Goal: Use online tool/utility: Utilize a website feature to perform a specific function

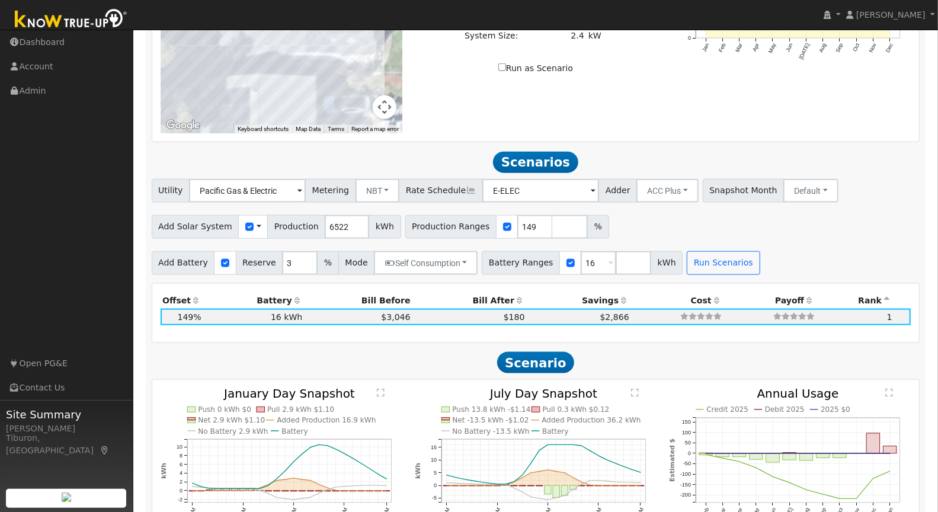
scroll to position [865, 0]
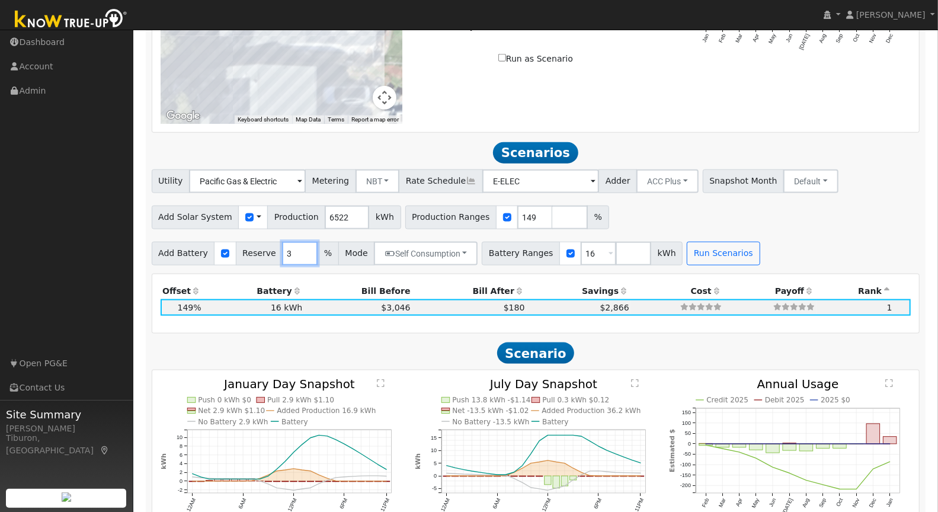
drag, startPoint x: 286, startPoint y: 252, endPoint x: 261, endPoint y: 254, distance: 24.9
click at [263, 254] on div "Add Battery Reserve 3 % Mode Self Consumption Self Consumption Peak Savings ACC…" at bounding box center [315, 254] width 326 height 24
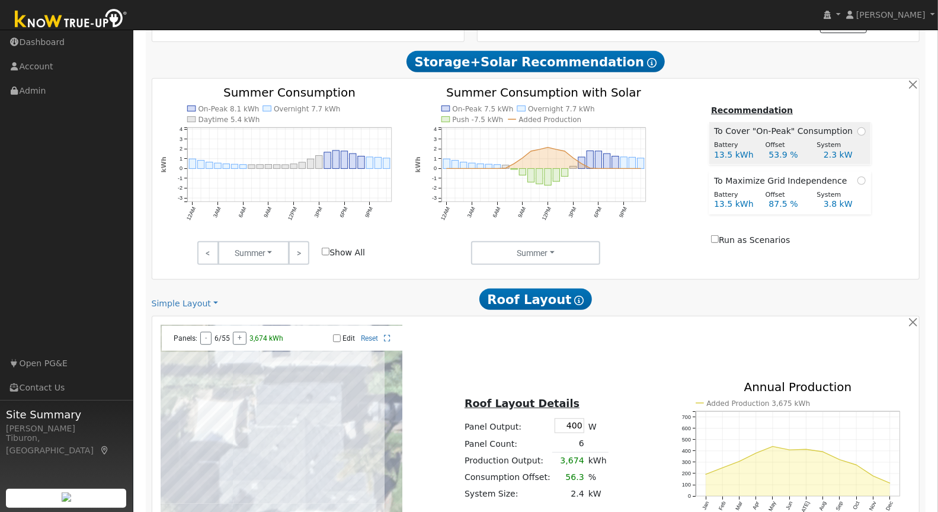
scroll to position [0, 0]
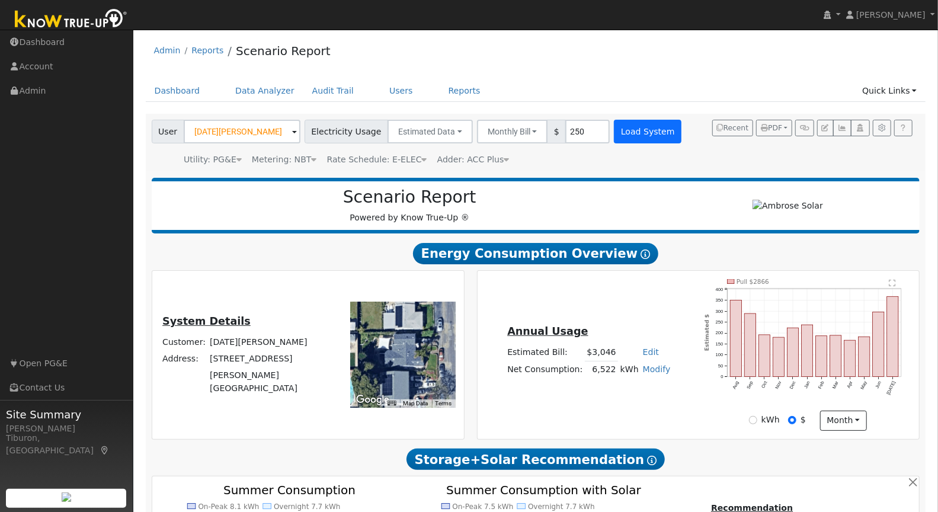
type input "10"
click at [623, 135] on button "Load System" at bounding box center [648, 132] width 68 height 24
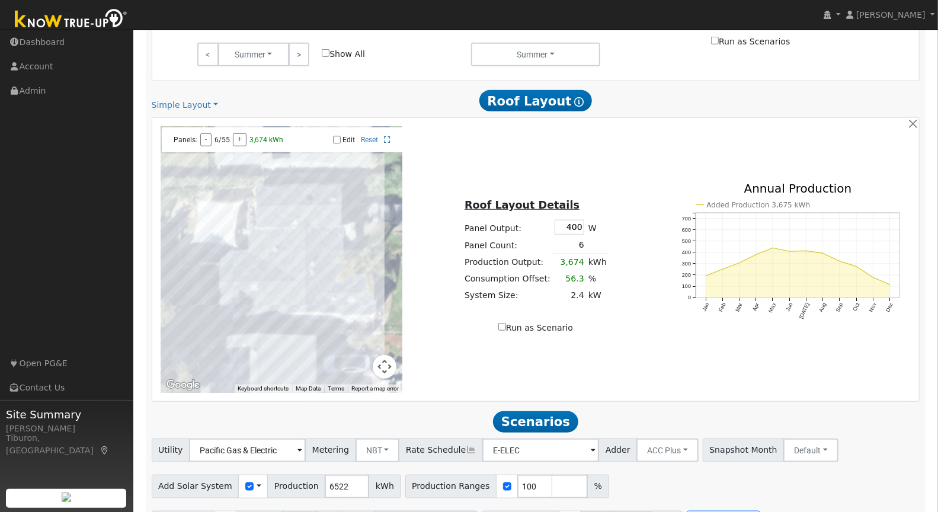
scroll to position [629, 0]
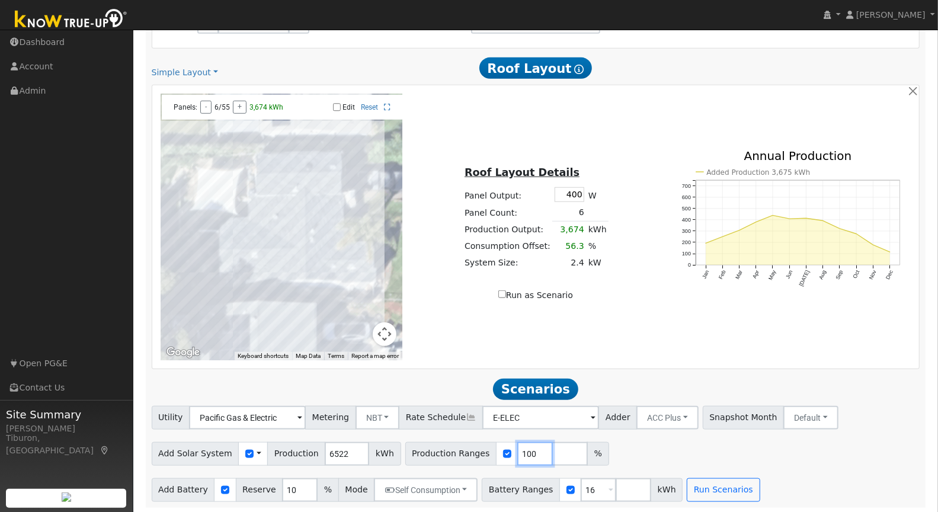
drag, startPoint x: 521, startPoint y: 450, endPoint x: 492, endPoint y: 449, distance: 28.4
click at [496, 450] on div "Production Ranges 100 %" at bounding box center [507, 454] width 204 height 24
type input "149"
click at [716, 490] on button "Run Scenarios" at bounding box center [723, 490] width 73 height 24
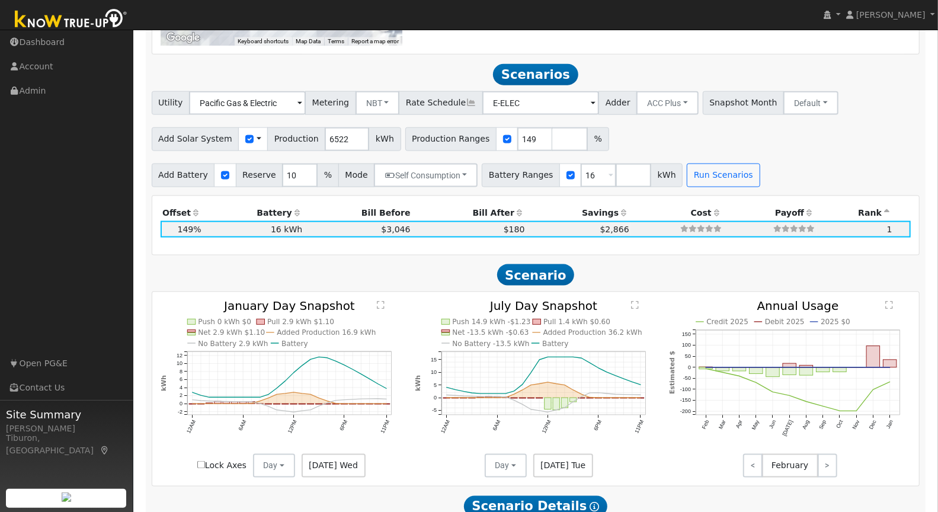
scroll to position [969, 0]
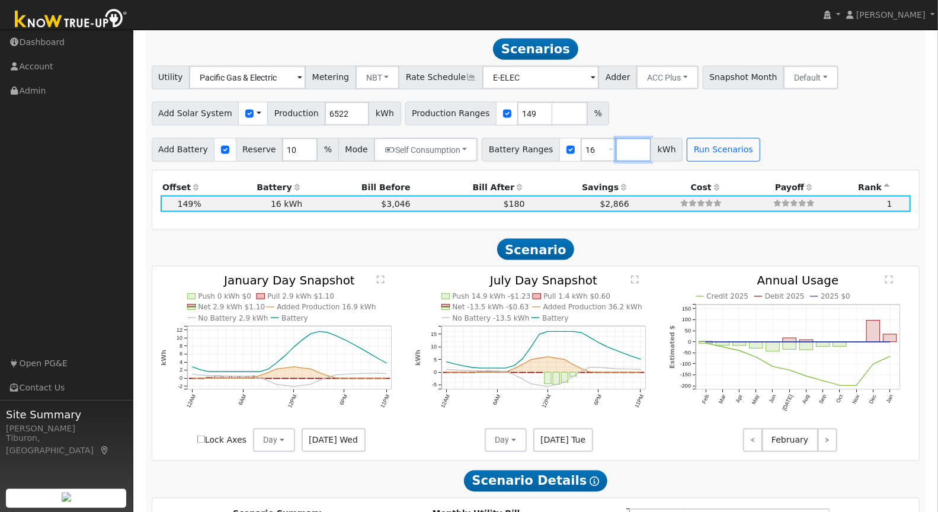
click at [615, 148] on input "number" at bounding box center [633, 150] width 36 height 24
type input "0"
type input "16"
click at [751, 148] on button "Run Scenarios" at bounding box center [758, 150] width 73 height 24
